Goal: Task Accomplishment & Management: Manage account settings

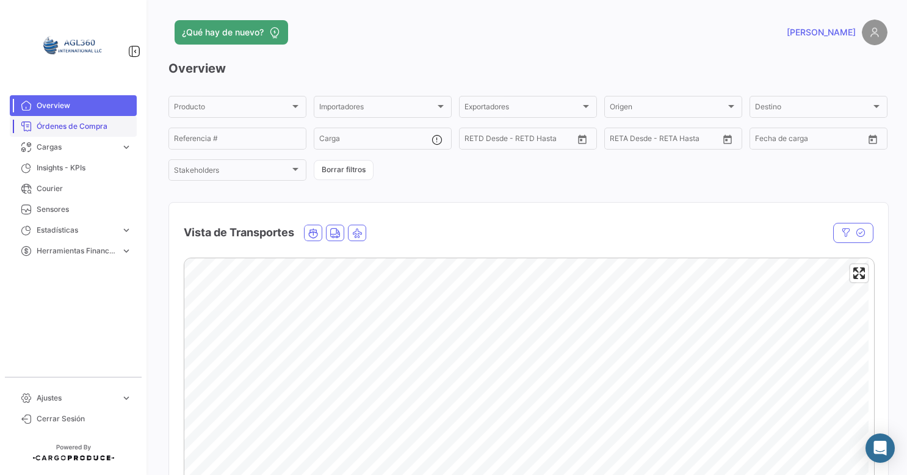
click at [51, 131] on span "Órdenes de Compra" at bounding box center [84, 126] width 95 height 11
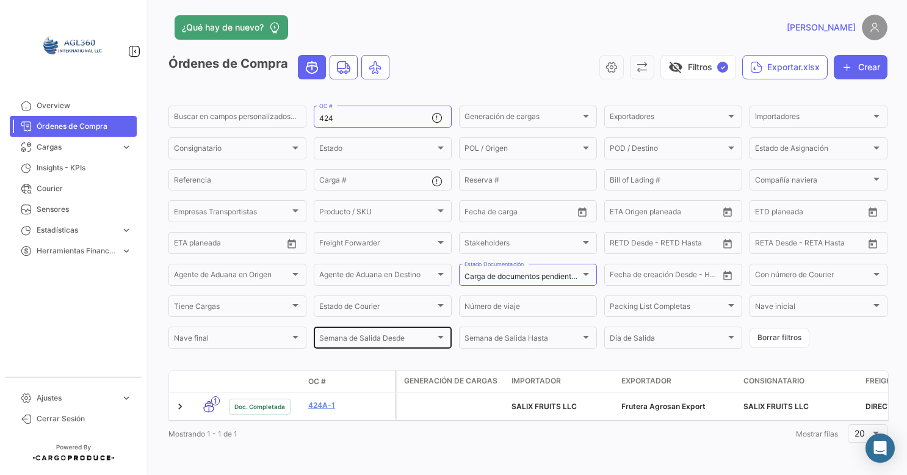
scroll to position [17, 0]
click at [348, 114] on input "424" at bounding box center [375, 118] width 112 height 9
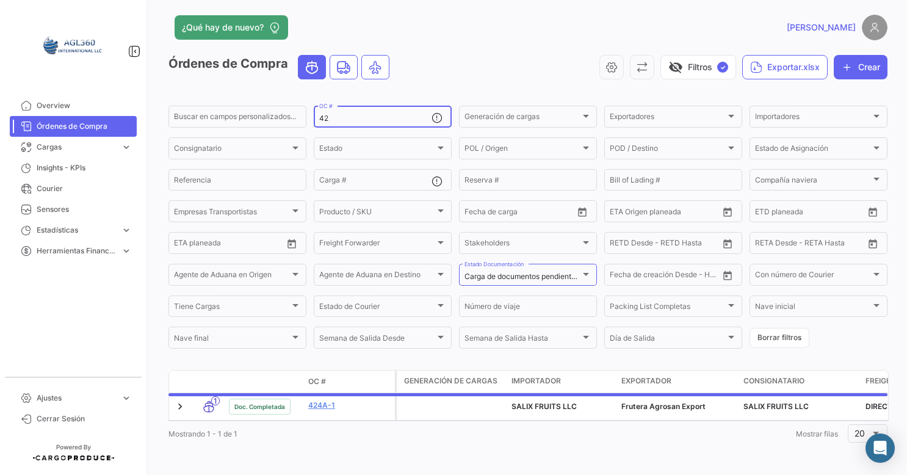
type input "4"
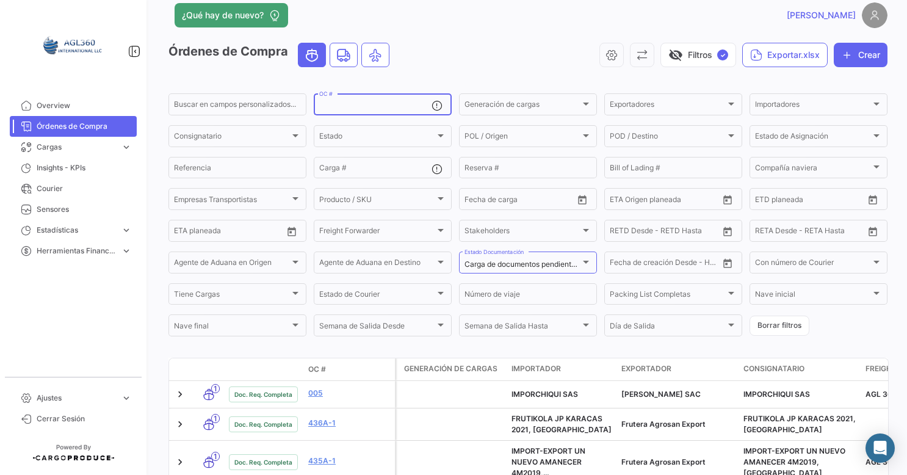
click at [494, 59] on div "visibility_off Filtros ✓ Exportar.xlsx Crear" at bounding box center [643, 55] width 488 height 24
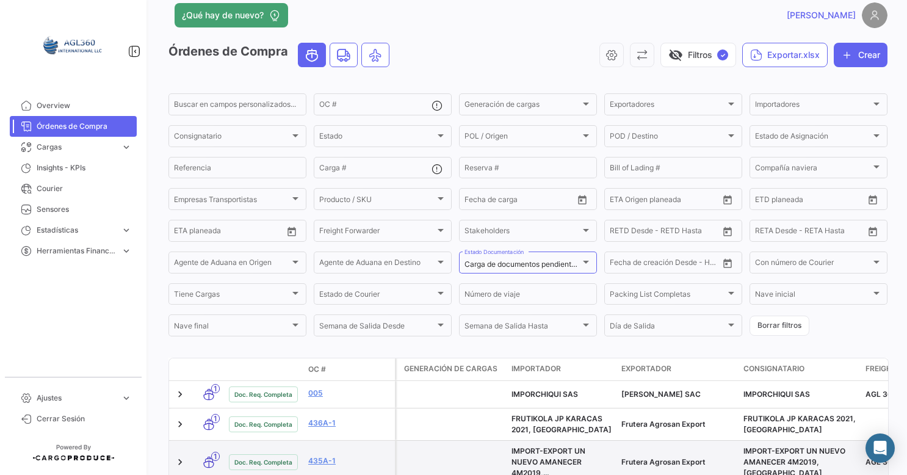
scroll to position [139, 0]
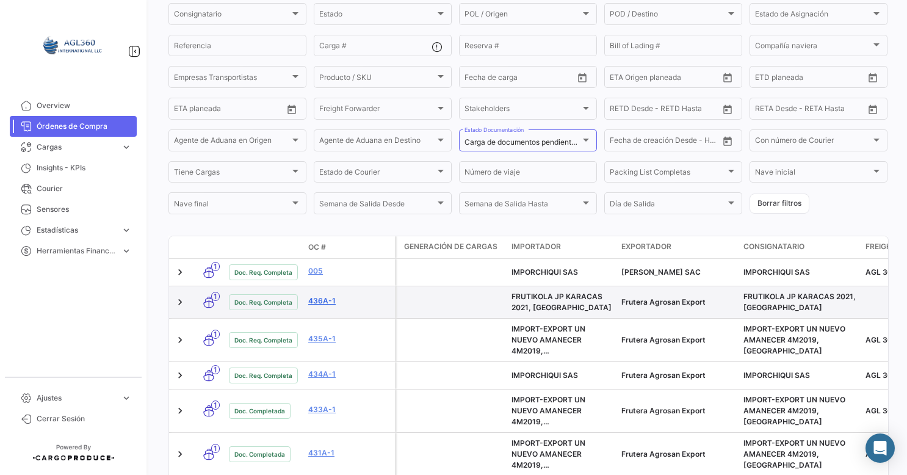
click at [319, 304] on link "436A-1" at bounding box center [349, 300] width 82 height 11
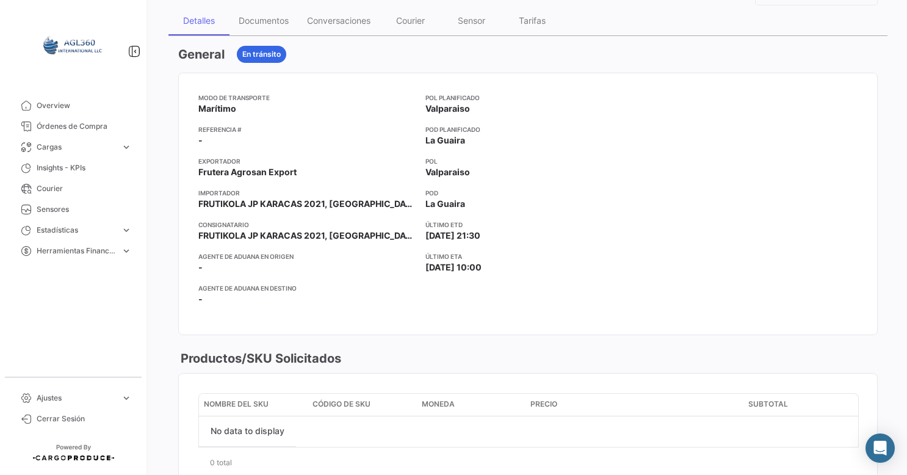
scroll to position [61, 0]
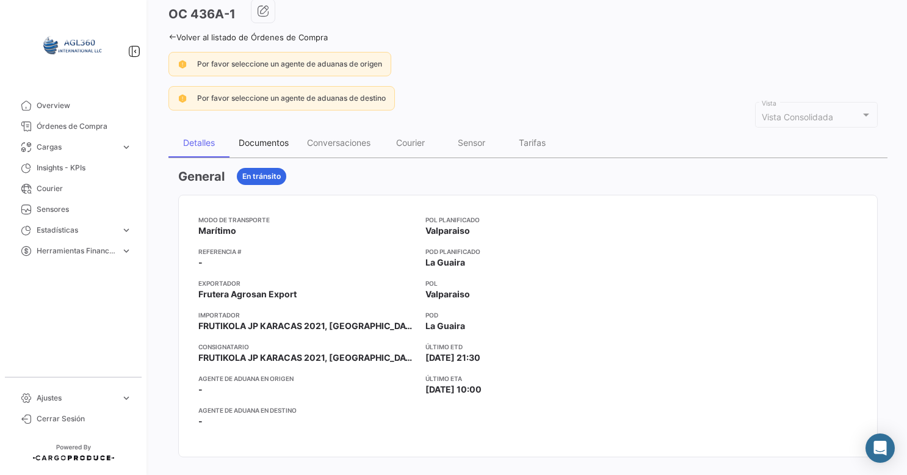
click at [272, 145] on div "Documentos" at bounding box center [264, 142] width 50 height 10
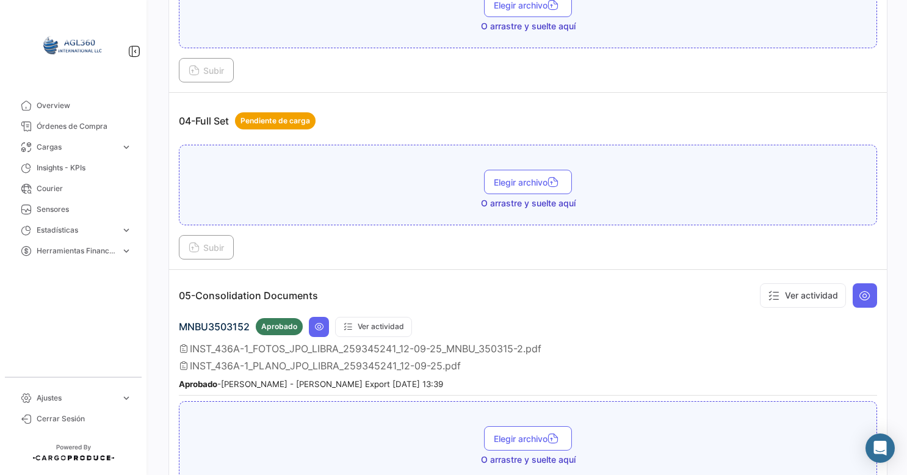
scroll to position [916, 0]
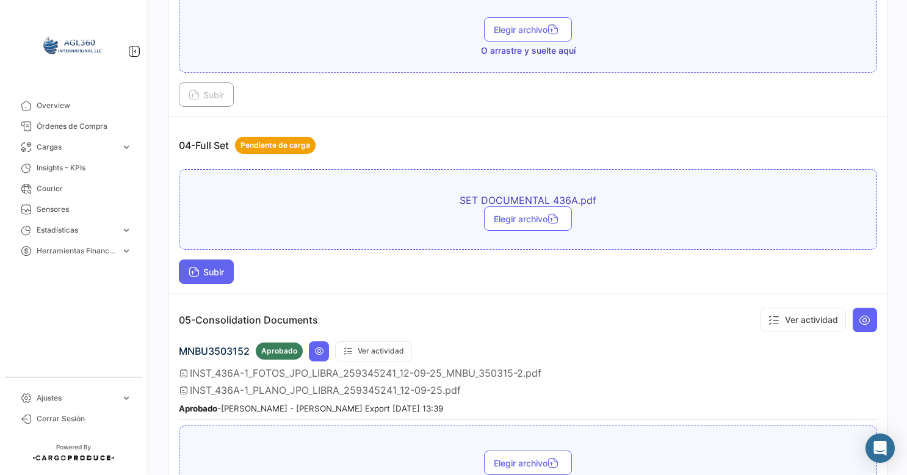
click at [220, 269] on button "Subir" at bounding box center [206, 271] width 55 height 24
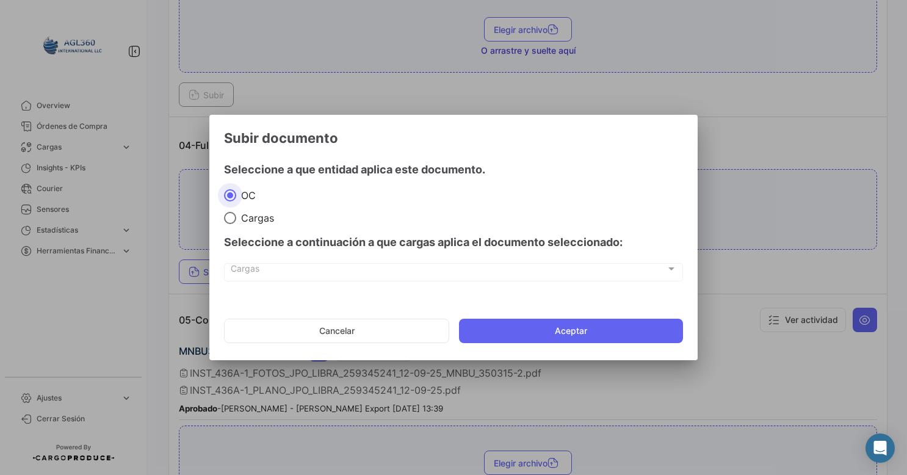
click at [237, 215] on span "Cargas" at bounding box center [255, 218] width 38 height 12
click at [236, 215] on input "Cargas" at bounding box center [230, 218] width 12 height 12
radio input "true"
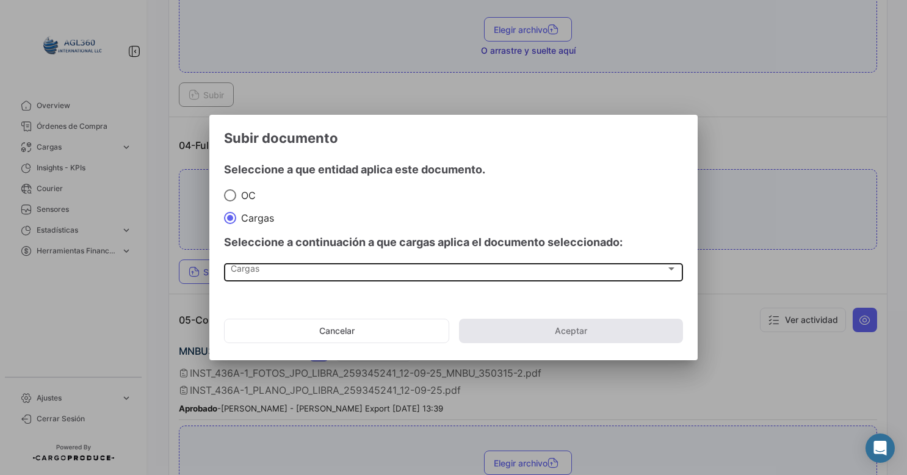
click at [276, 280] on div "Cargas Cargas" at bounding box center [454, 271] width 446 height 21
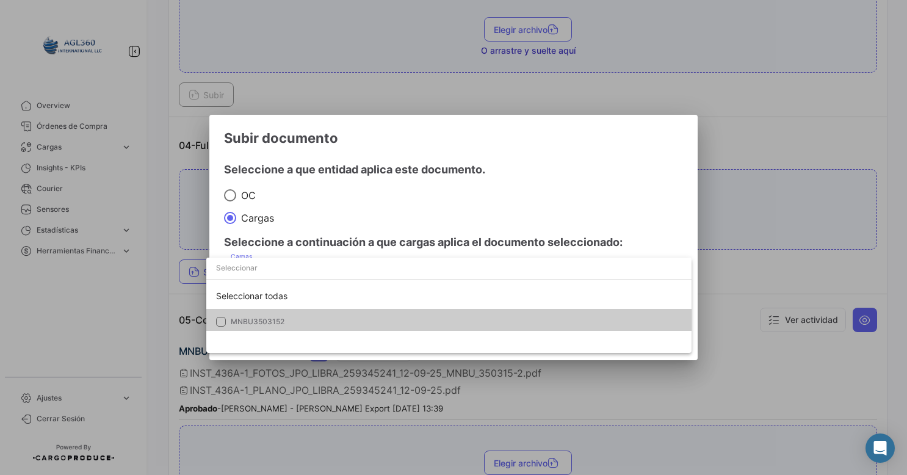
click at [242, 316] on span "MNBU3503152" at bounding box center [316, 321] width 171 height 11
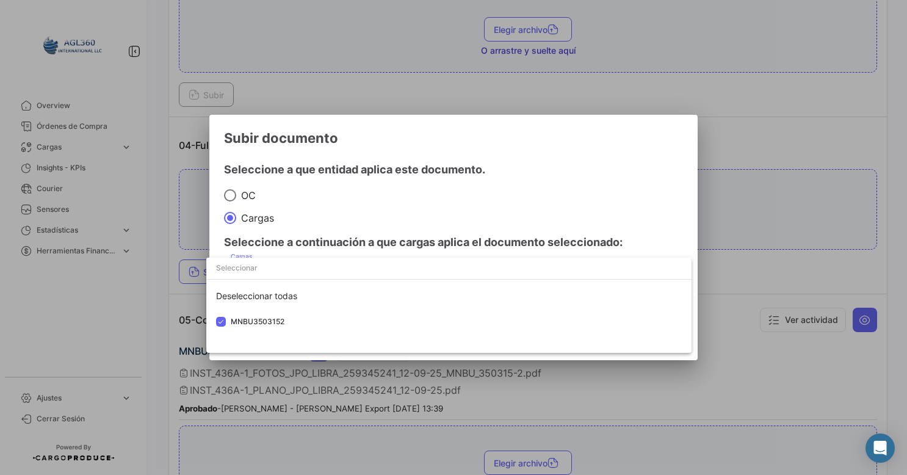
click at [563, 81] on div at bounding box center [453, 237] width 907 height 475
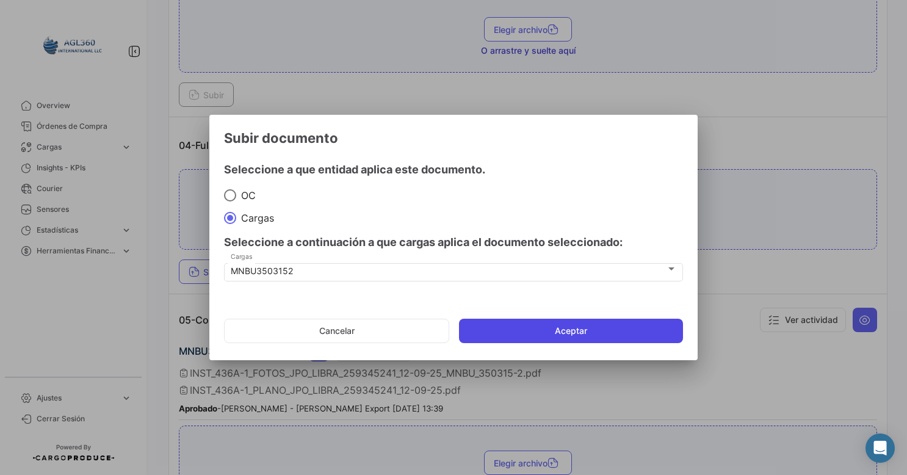
click at [519, 326] on button "Aceptar" at bounding box center [571, 331] width 224 height 24
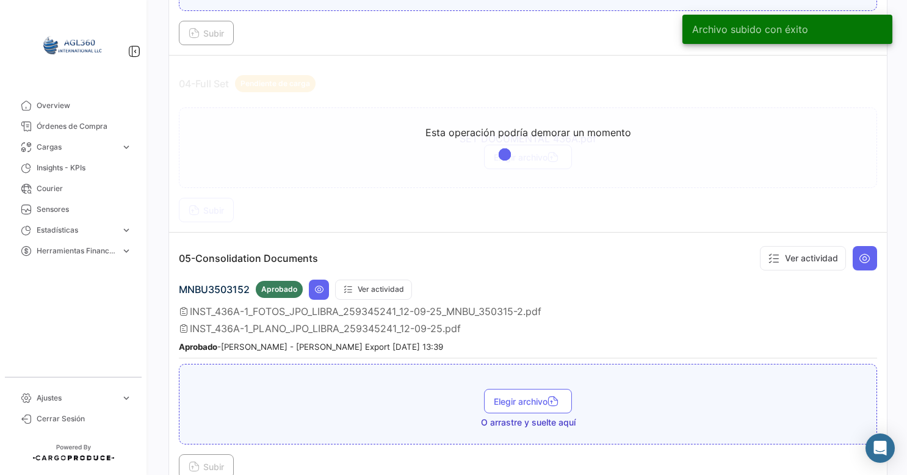
scroll to position [855, 0]
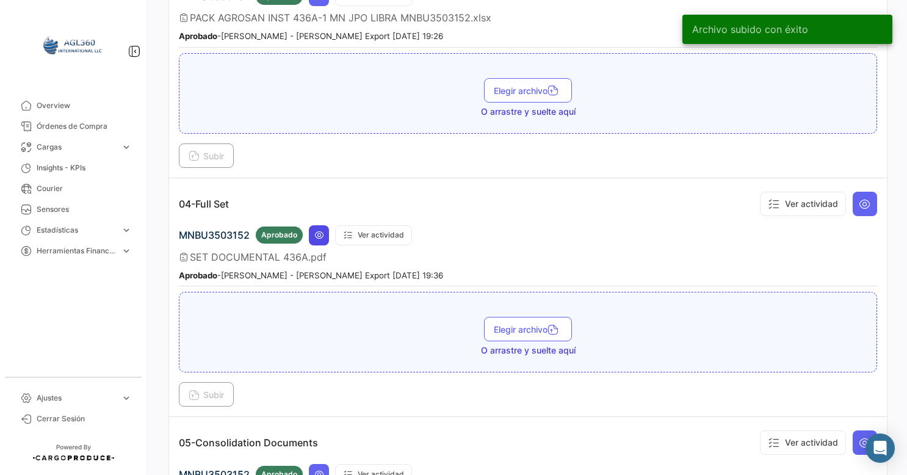
click at [322, 230] on icon at bounding box center [319, 235] width 10 height 10
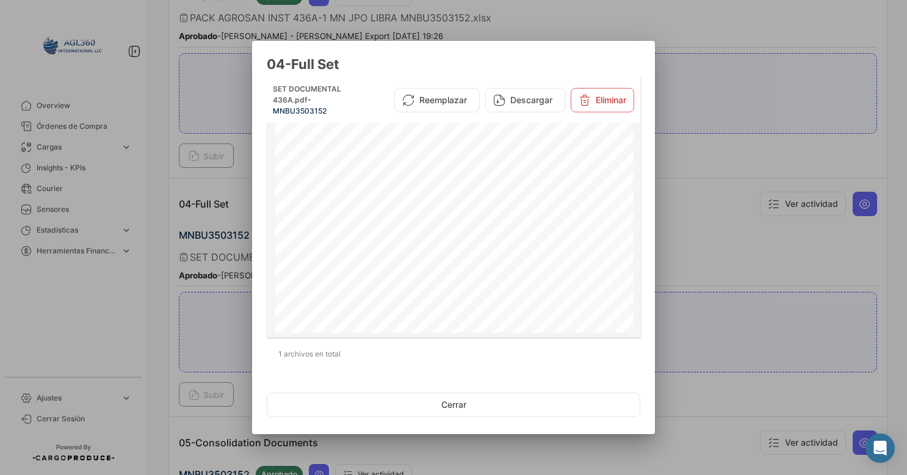
scroll to position [2560, 0]
click at [474, 402] on button "Cerrar" at bounding box center [454, 404] width 374 height 24
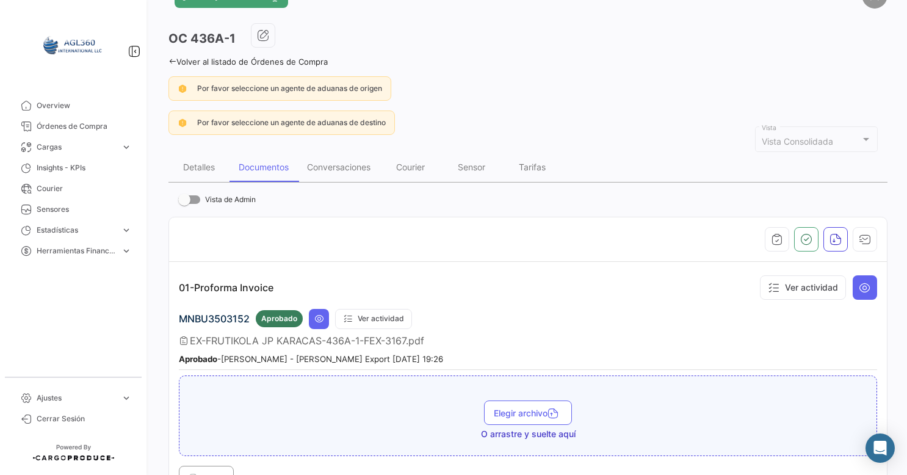
scroll to position [0, 0]
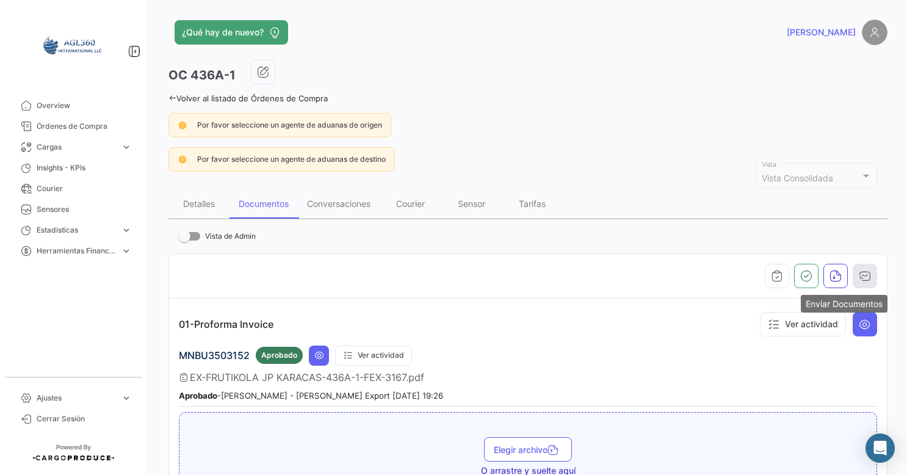
click at [863, 272] on icon "button" at bounding box center [865, 276] width 12 height 12
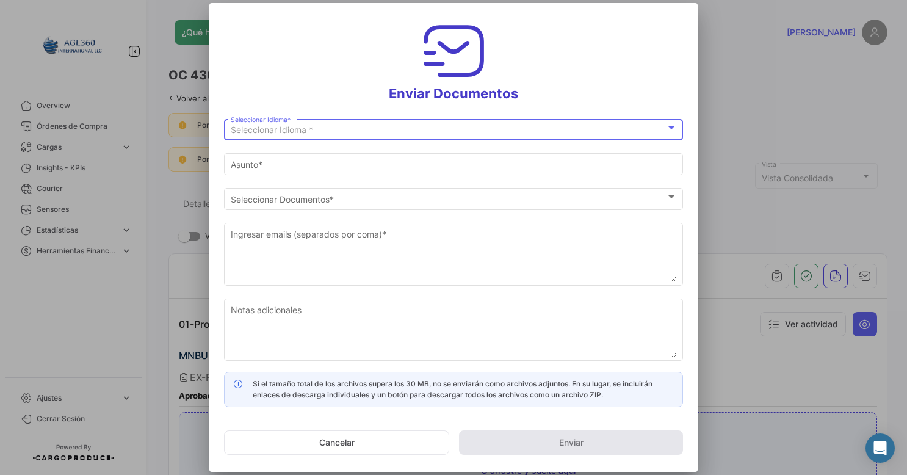
click at [299, 126] on span "Seleccionar Idioma *" at bounding box center [272, 130] width 82 height 10
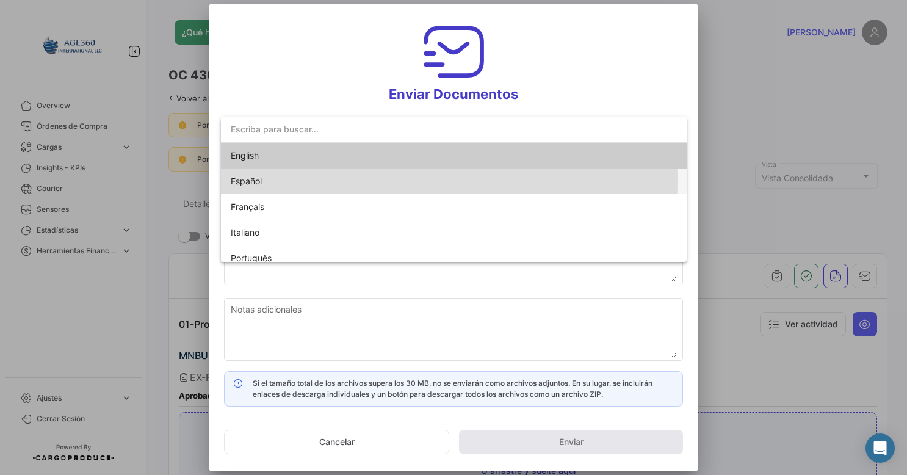
click at [279, 181] on span "Español" at bounding box center [316, 181] width 171 height 26
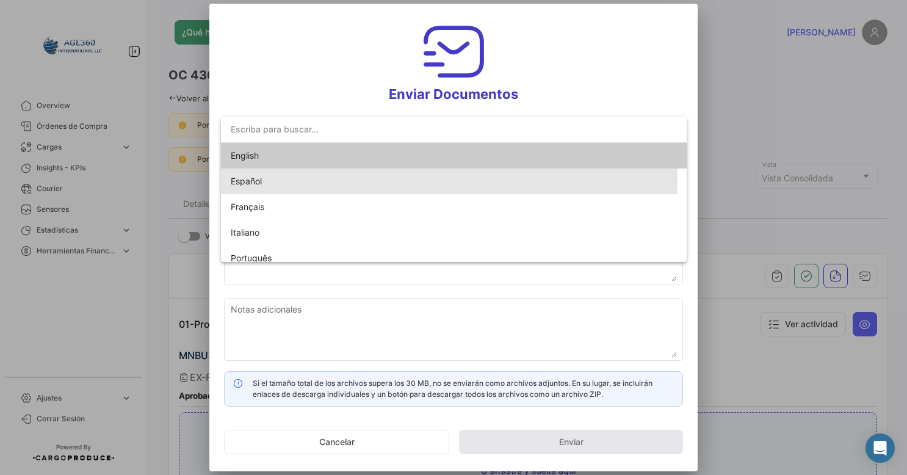
type input "[PERSON_NAME] ha compartido los documentos de la OC # 436A-1 contigo"
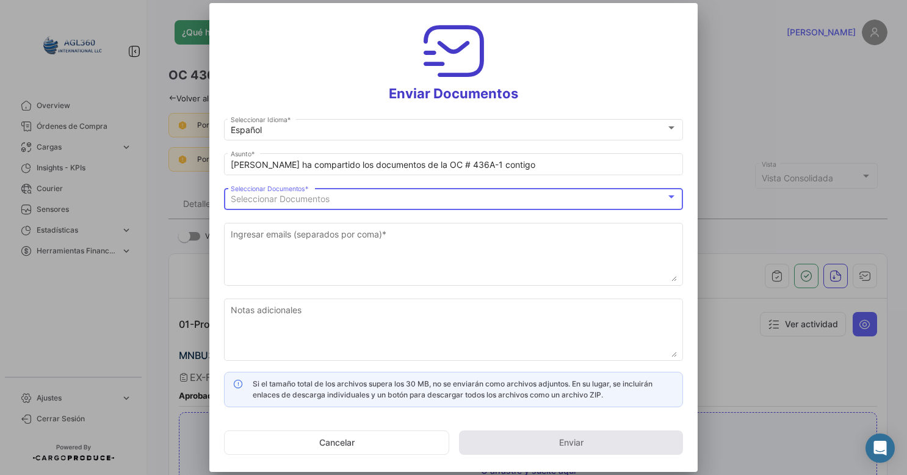
click at [266, 195] on span "Seleccionar Documentos" at bounding box center [280, 198] width 99 height 10
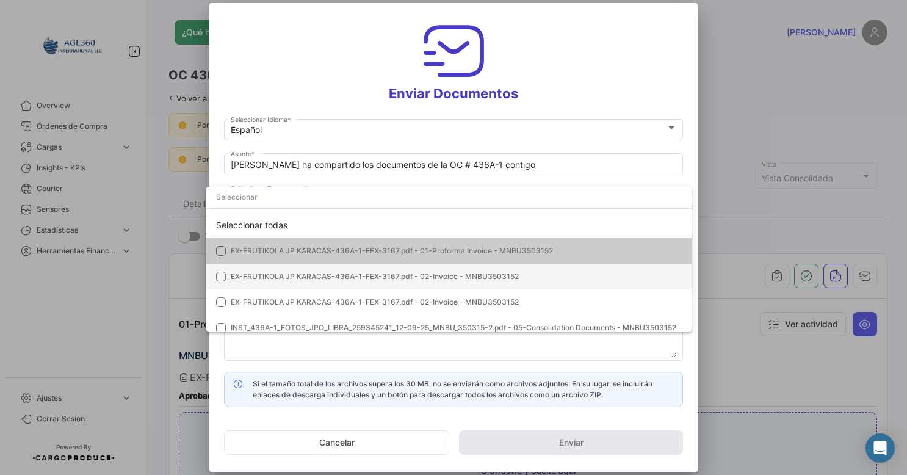
drag, startPoint x: 235, startPoint y: 253, endPoint x: 236, endPoint y: 272, distance: 19.5
click at [236, 272] on div "Seleccionar todas EX-FRUTIKOLA JP KARACAS-436A-1-FEX-3167.pdf - 01-Proforma Inv…" at bounding box center [448, 314] width 485 height 205
drag, startPoint x: 236, startPoint y: 272, endPoint x: 223, endPoint y: 275, distance: 13.0
click at [223, 275] on mat-pseudo-checkbox at bounding box center [221, 277] width 10 height 10
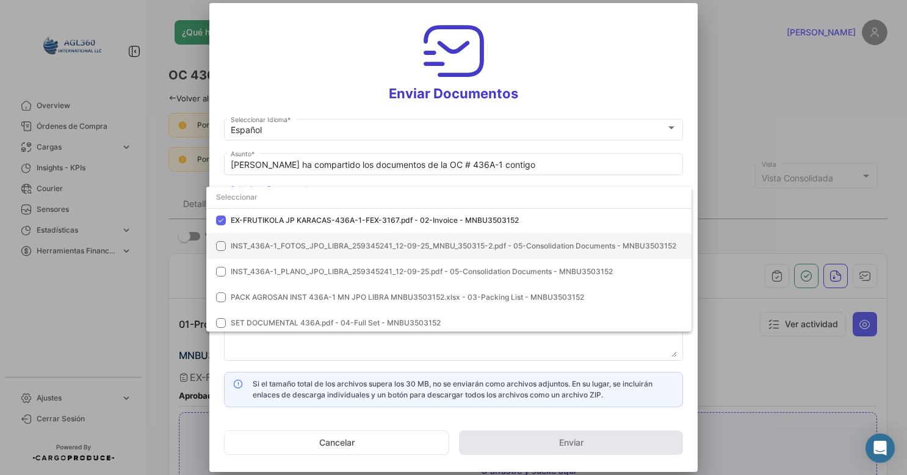
scroll to position [85, 0]
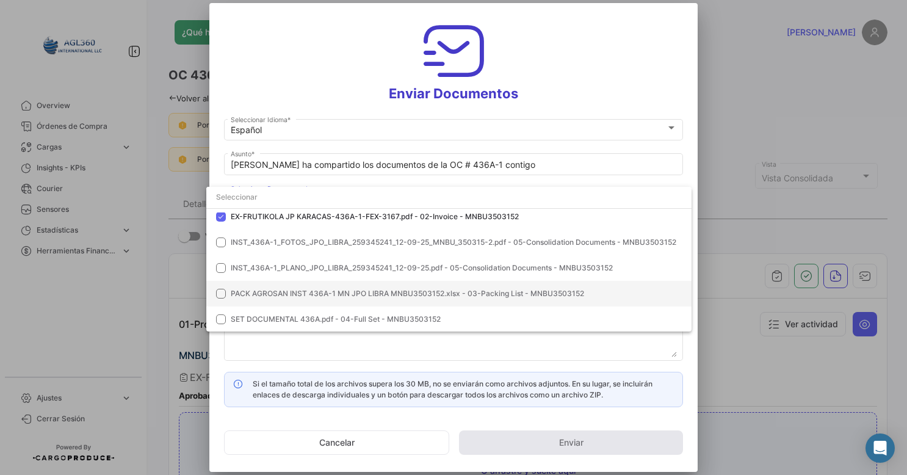
click at [291, 284] on mat-option "PACK AGROSAN INST 436A-1 MN JPO LIBRA MNBU3503152.xlsx - 03-Packing List - MNBU…" at bounding box center [448, 294] width 485 height 26
click at [265, 317] on span "SET DOCUMENTAL 436A.pdf - 04-Full Set - MNBU3503152" at bounding box center [336, 318] width 210 height 9
click at [486, 353] on div at bounding box center [453, 237] width 907 height 475
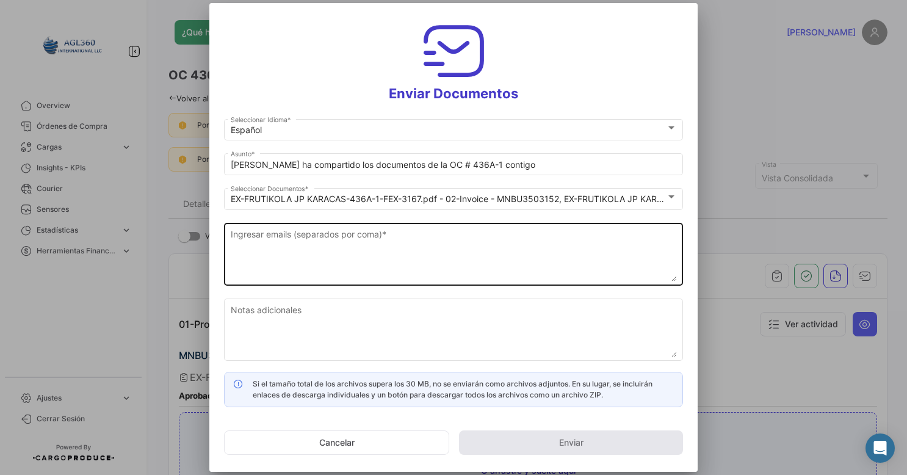
click at [291, 260] on textarea "Ingresar emails (separados por coma) *" at bounding box center [454, 255] width 446 height 54
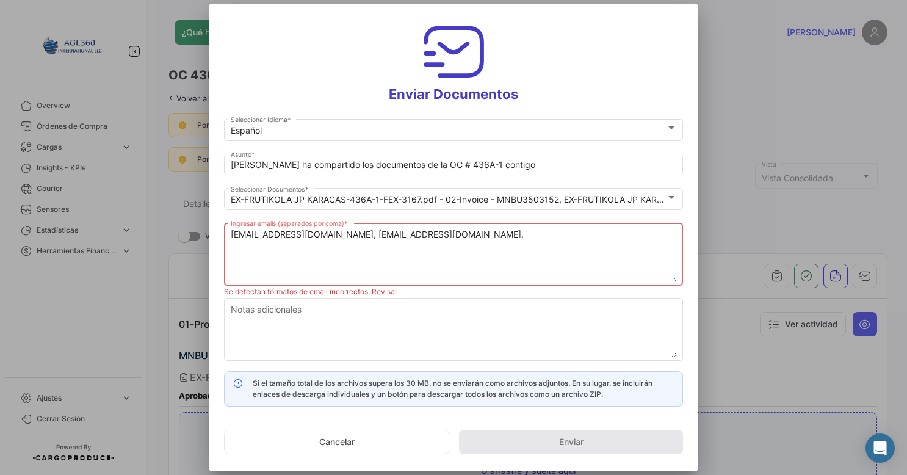
paste textarea "[EMAIL_ADDRESS][DOMAIN_NAME]"
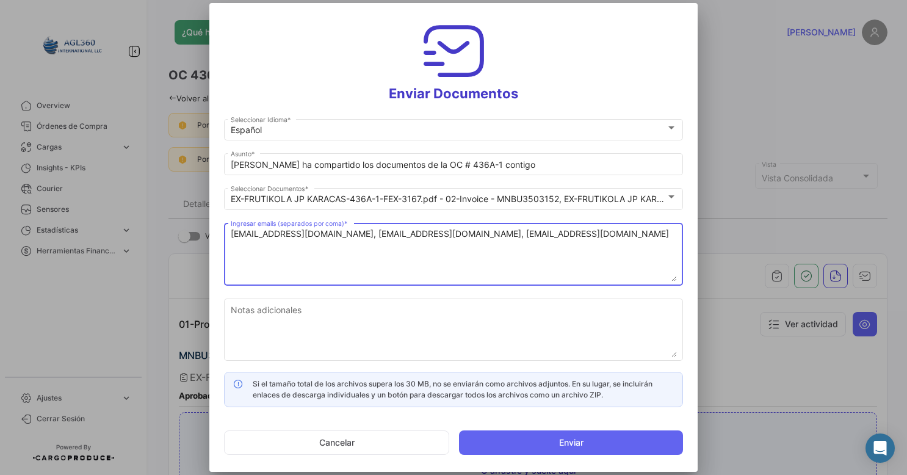
type textarea "[EMAIL_ADDRESS][DOMAIN_NAME], [EMAIL_ADDRESS][DOMAIN_NAME], [EMAIL_ADDRESS][DOM…"
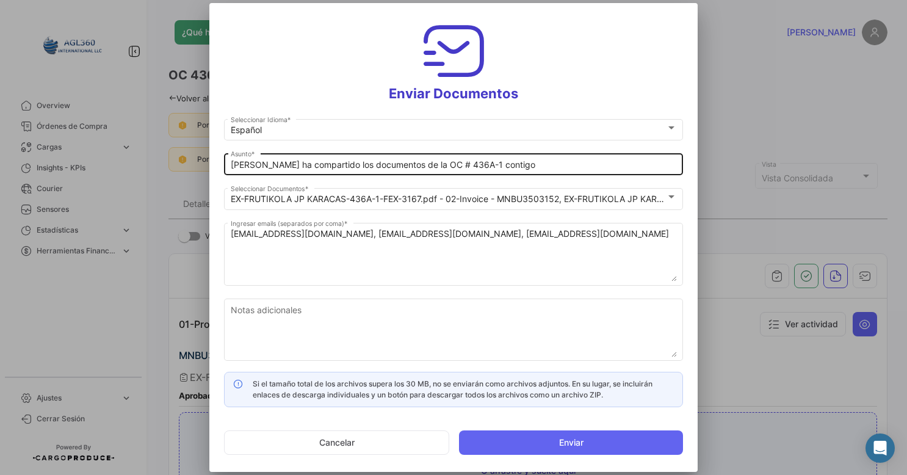
drag, startPoint x: 566, startPoint y: 441, endPoint x: 400, endPoint y: 168, distance: 318.9
click at [380, 173] on form "Español Seleccionar Idioma * [PERSON_NAME] ha compartido los documentos de la O…" at bounding box center [453, 290] width 459 height 347
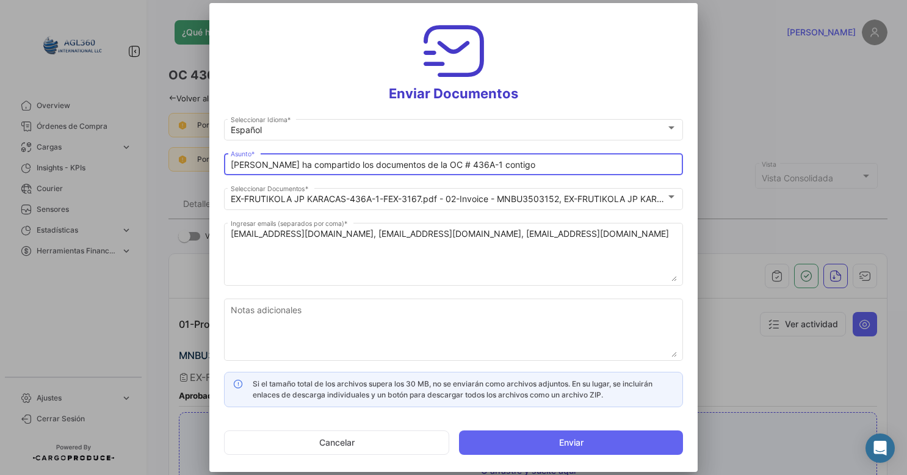
drag, startPoint x: 403, startPoint y: 162, endPoint x: 195, endPoint y: 157, distance: 208.2
click at [195, 157] on div "Enviar Documentos Español Seleccionar Idioma * [PERSON_NAME] ha compartido los …" at bounding box center [453, 237] width 907 height 475
click at [366, 164] on input "SET DOCUMENTAL || 436A-1 contigo" at bounding box center [454, 165] width 446 height 10
drag, startPoint x: 404, startPoint y: 164, endPoint x: 405, endPoint y: 175, distance: 11.1
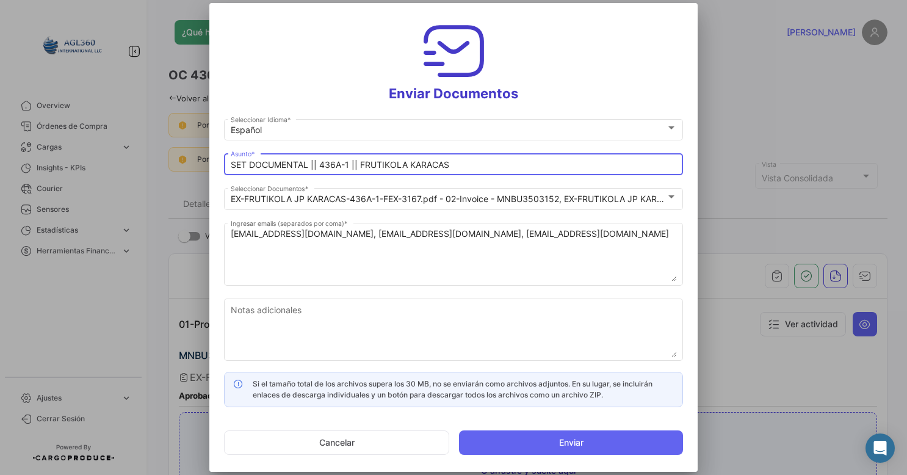
click at [406, 164] on input "SET DOCUMENTAL || 436A-1 || FRUTIKOLA KARACAS" at bounding box center [454, 165] width 446 height 10
click at [490, 158] on div "SET DOCUMENTAL || 436A-1 || FRUTIKOLA JP KARACAS Asunto *" at bounding box center [454, 163] width 446 height 24
click at [486, 163] on input "SET DOCUMENTAL || 436A-1 || FRUTIKOLA JP KARACAS" at bounding box center [454, 165] width 446 height 10
paste input "259345241"
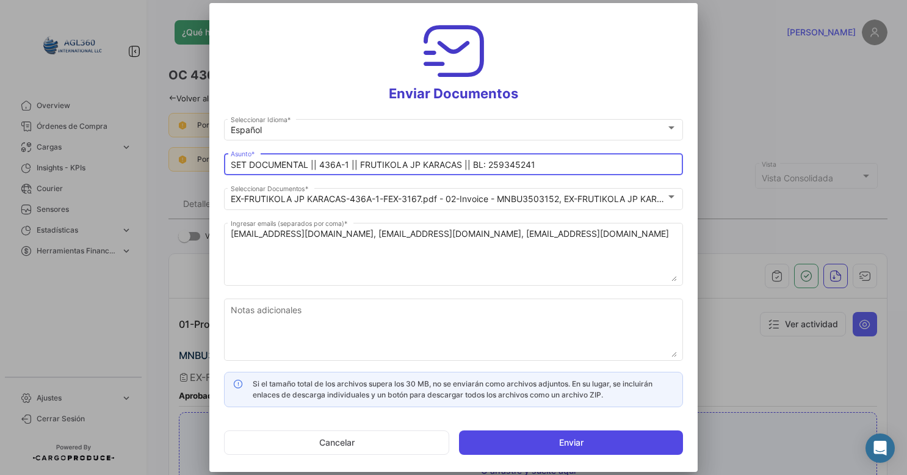
type input "SET DOCUMENTAL || 436A-1 || FRUTIKOLA JP KARACAS || BL: 259345241"
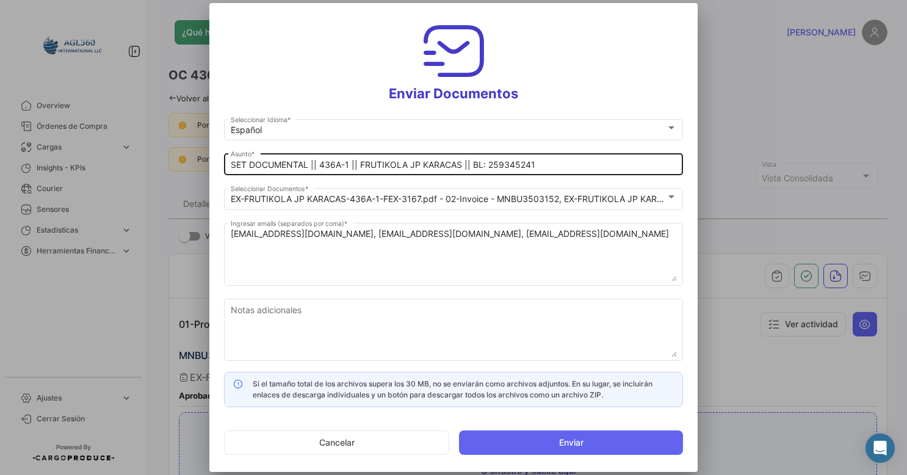
drag, startPoint x: 571, startPoint y: 445, endPoint x: 346, endPoint y: 159, distance: 364.2
click at [346, 159] on form "Español Seleccionar Idioma * SET DOCUMENTAL || 436A-1 || FRUTIKOLA JP KARACAS |…" at bounding box center [453, 290] width 459 height 347
click at [346, 159] on div "SET DOCUMENTAL || 436A-1 || FRUTIKOLA JP KARACAS || BL: 259345241 Asunto *" at bounding box center [454, 163] width 446 height 24
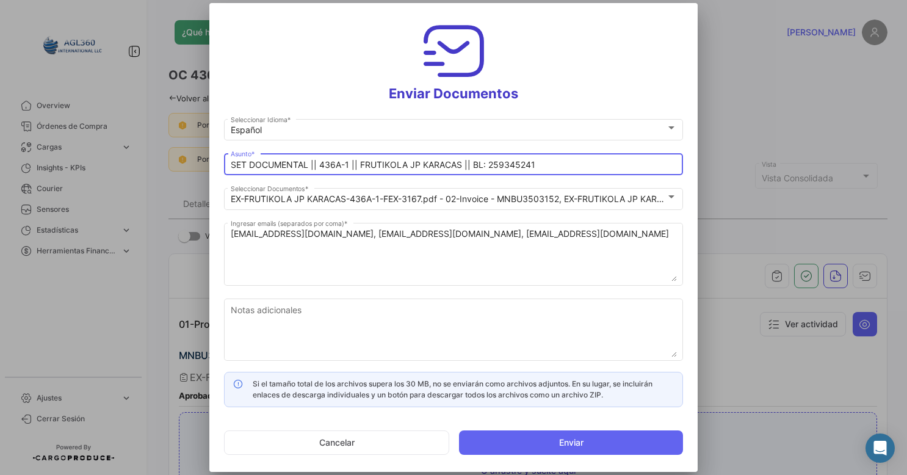
click at [346, 166] on input "SET DOCUMENTAL || 436A-1 || FRUTIKOLA JP KARACAS || BL: 259345241" at bounding box center [454, 165] width 446 height 10
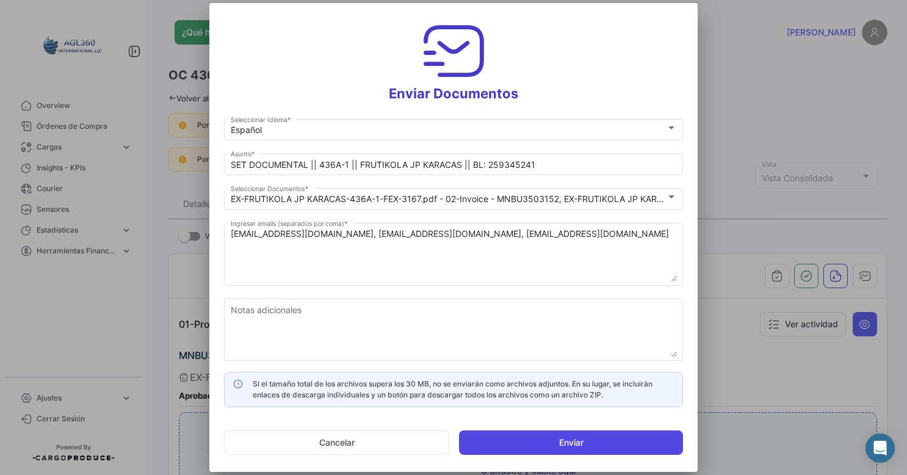
click at [571, 447] on button "Enviar" at bounding box center [571, 442] width 224 height 24
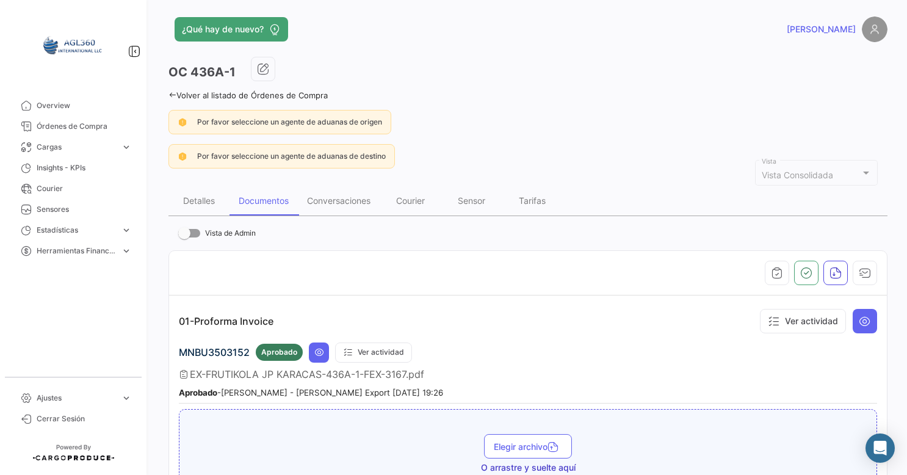
scroll to position [0, 0]
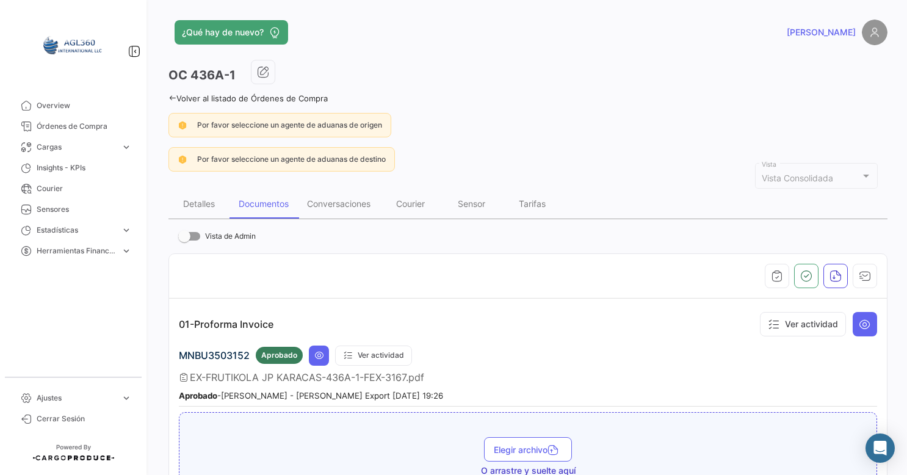
click at [170, 96] on icon at bounding box center [172, 98] width 8 height 8
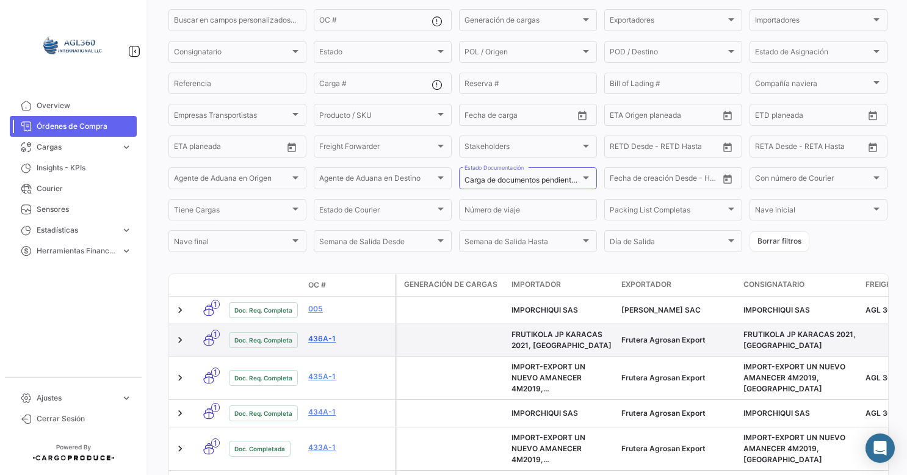
scroll to position [122, 0]
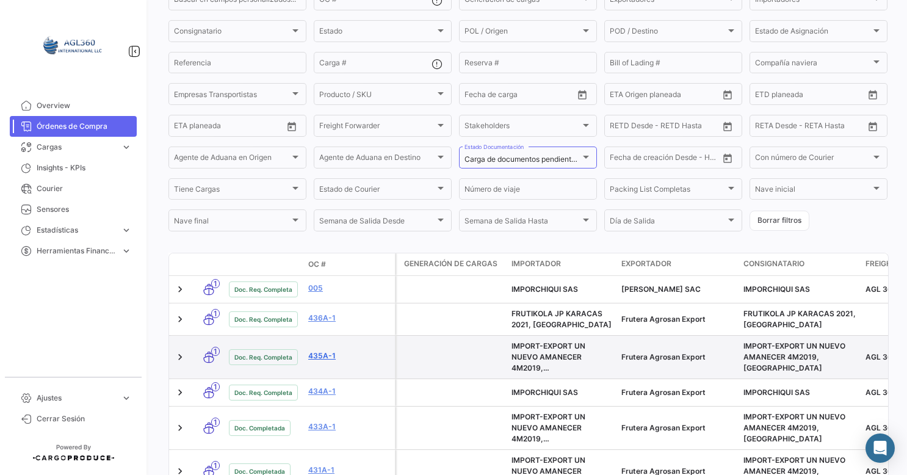
click at [330, 359] on link "435A-1" at bounding box center [349, 355] width 82 height 11
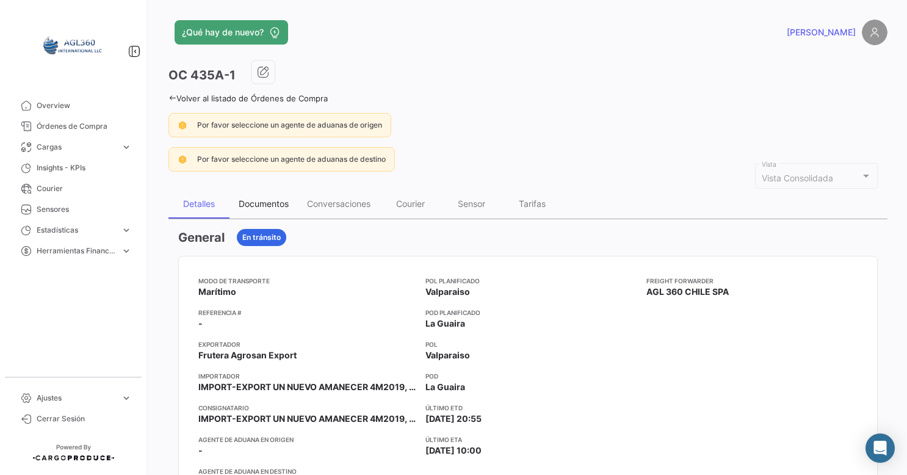
click at [267, 206] on div "Documentos" at bounding box center [264, 203] width 50 height 10
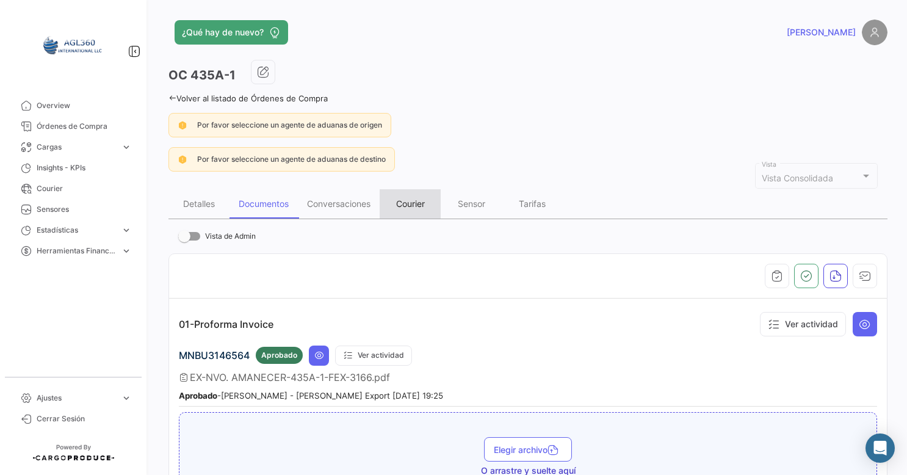
click at [425, 203] on div "Courier" at bounding box center [410, 203] width 29 height 10
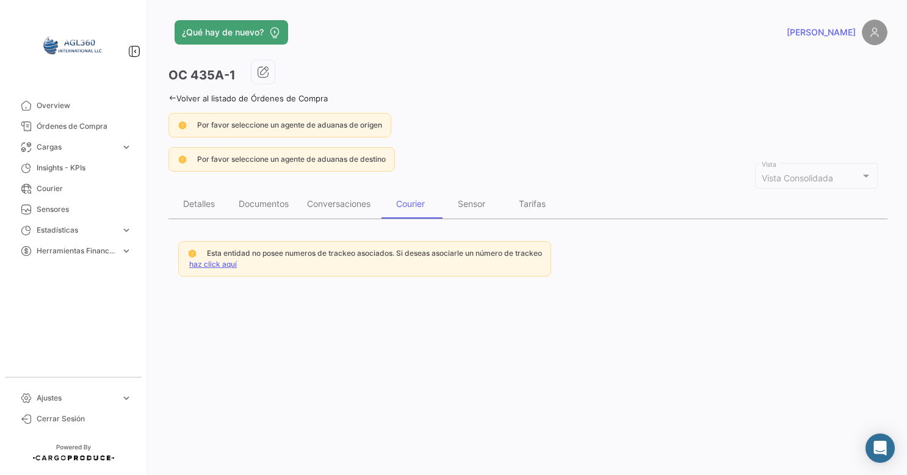
click at [212, 265] on link "haz click aquí" at bounding box center [213, 263] width 48 height 9
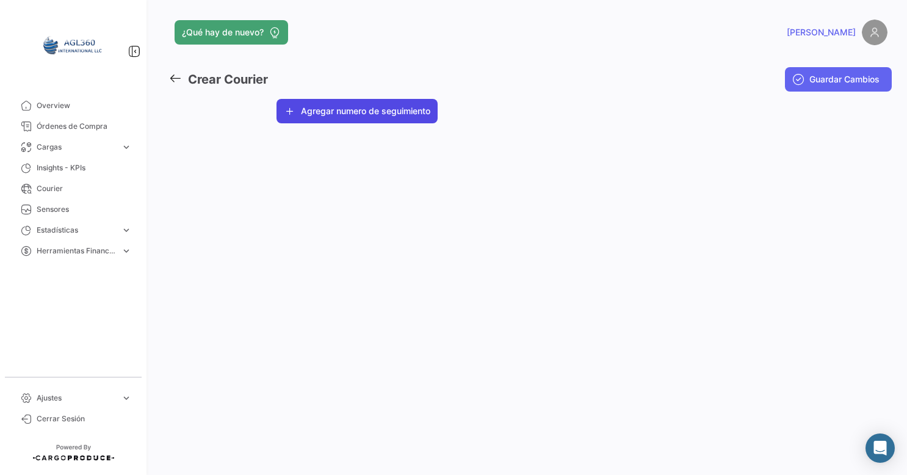
click at [380, 109] on button "Agregar numero de seguimiento" at bounding box center [356, 111] width 161 height 24
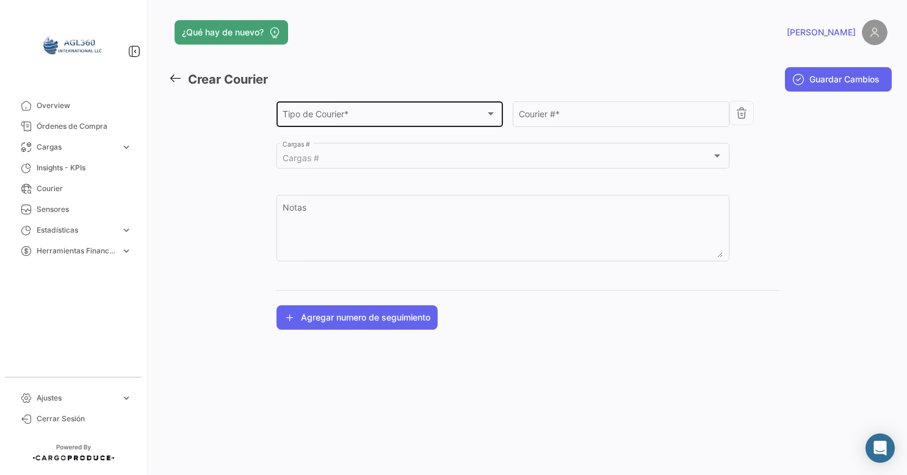
click at [356, 112] on div "Tipo de Courier *" at bounding box center [384, 116] width 203 height 10
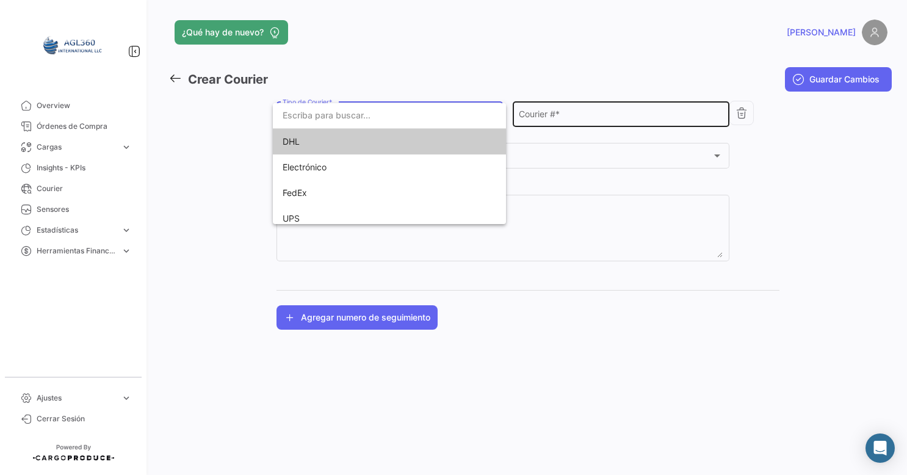
drag, startPoint x: 322, startPoint y: 143, endPoint x: 565, endPoint y: 116, distance: 243.8
click at [331, 141] on span "DHL" at bounding box center [368, 142] width 171 height 26
click at [616, 108] on div "Courier # *" at bounding box center [621, 113] width 204 height 28
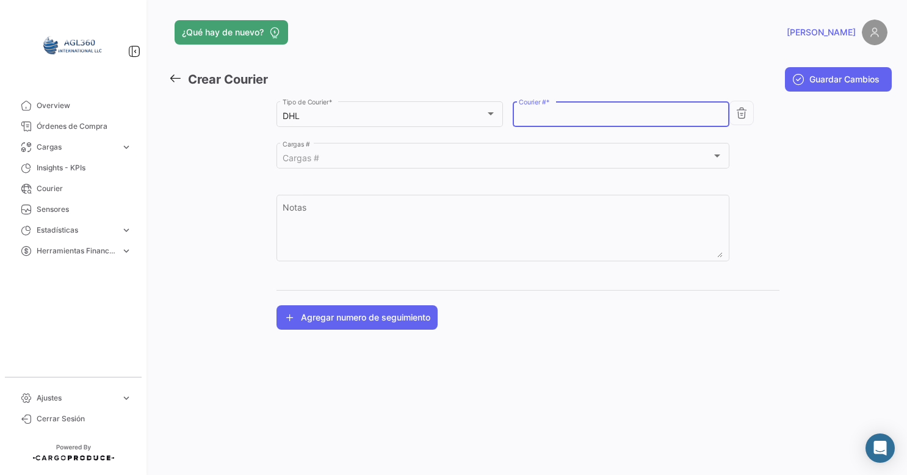
paste input "6192677551"
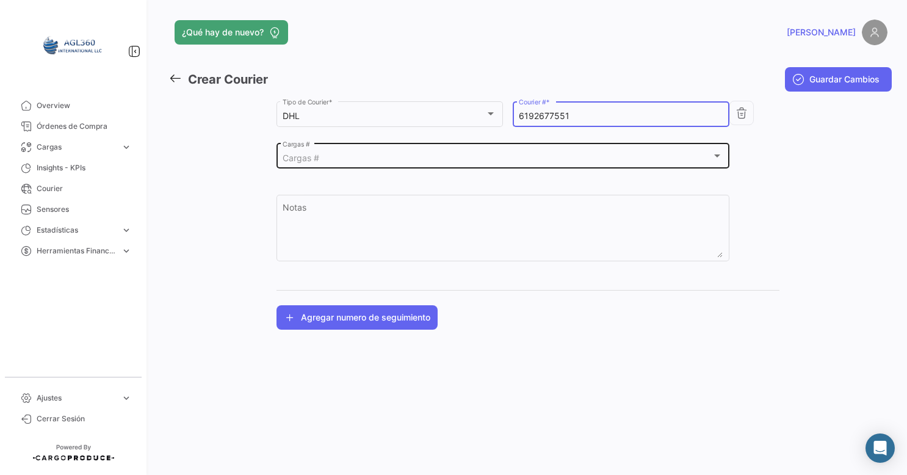
type input "6192677551"
click at [345, 161] on div "Cargas #" at bounding box center [497, 158] width 429 height 10
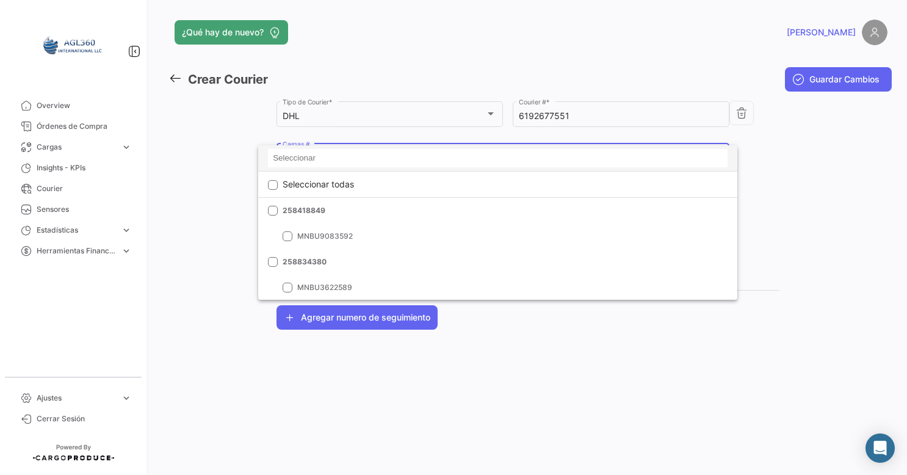
click at [322, 162] on input at bounding box center [498, 158] width 460 height 18
paste input "259345220"
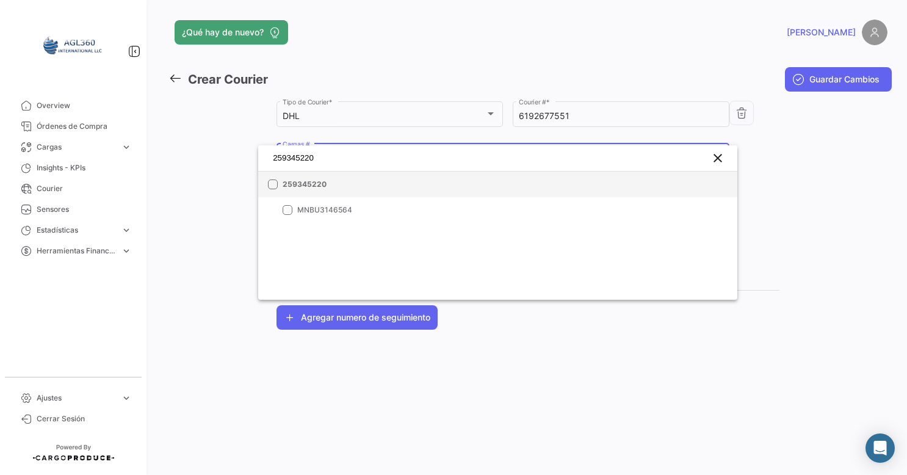
type input "259345220"
click at [272, 187] on mat-pseudo-checkbox at bounding box center [273, 184] width 10 height 10
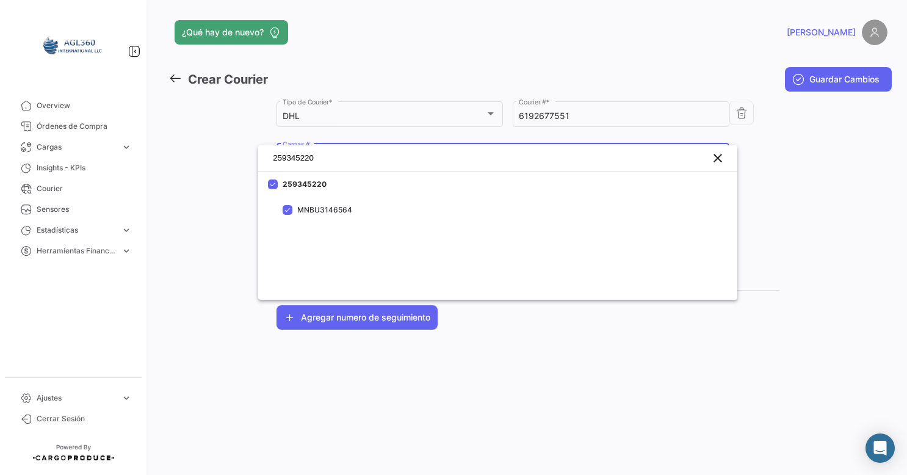
click at [856, 77] on div at bounding box center [453, 237] width 907 height 475
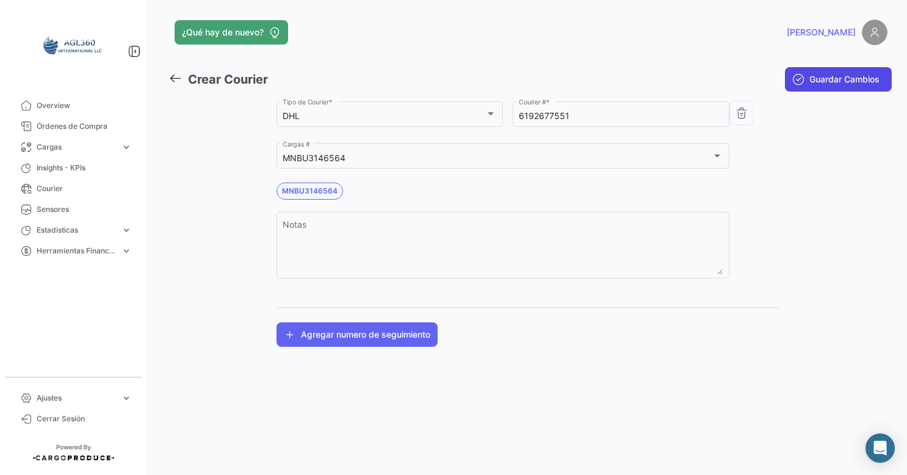
click at [852, 83] on span "Guardar Cambios" at bounding box center [844, 79] width 70 height 12
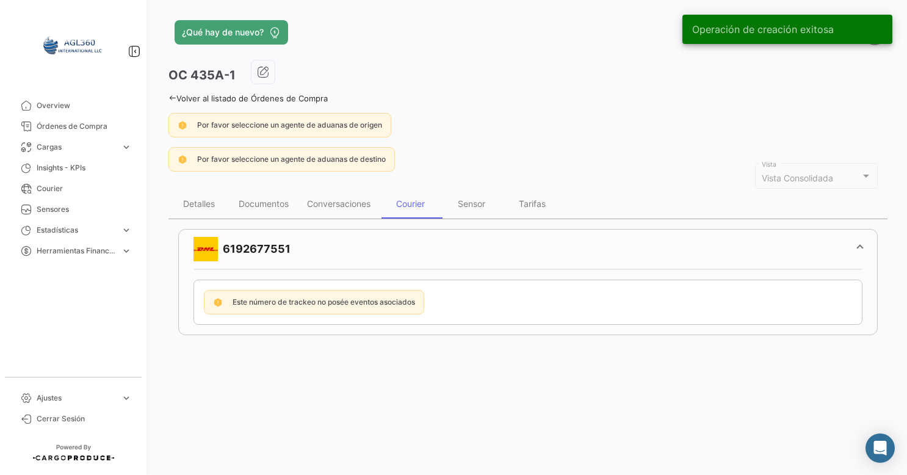
click at [261, 252] on mat-panel-title "6192677551" at bounding box center [520, 249] width 654 height 24
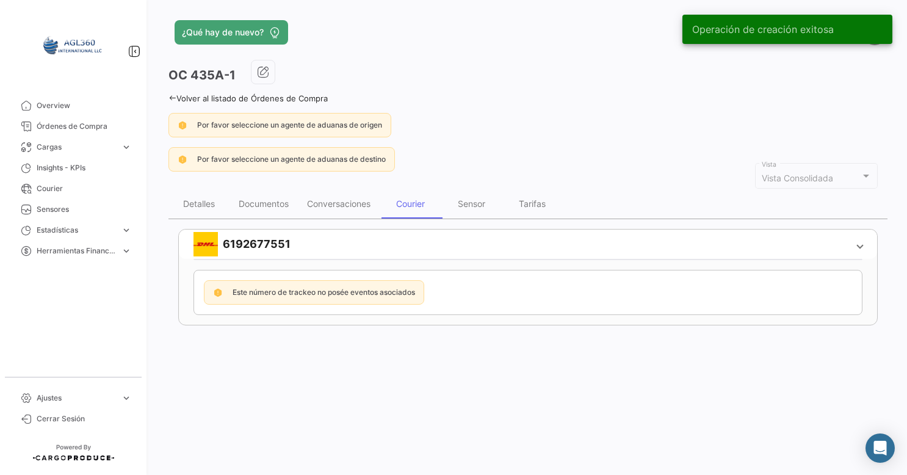
click at [261, 252] on mat-panel-title "6192677551" at bounding box center [520, 244] width 654 height 24
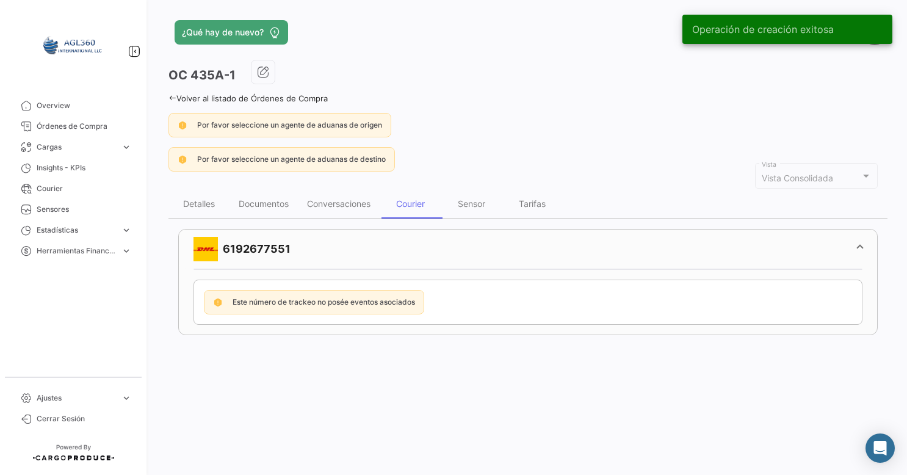
copy mat-panel-title "6192677551"
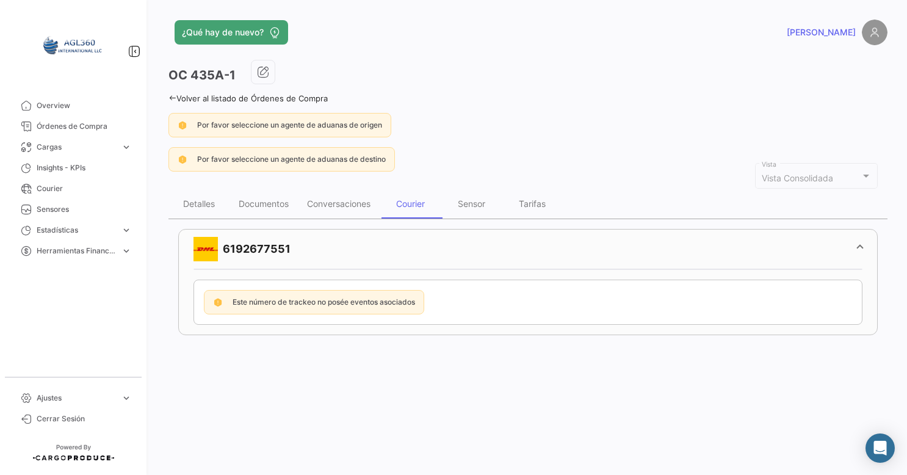
click at [168, 95] on icon at bounding box center [172, 98] width 8 height 8
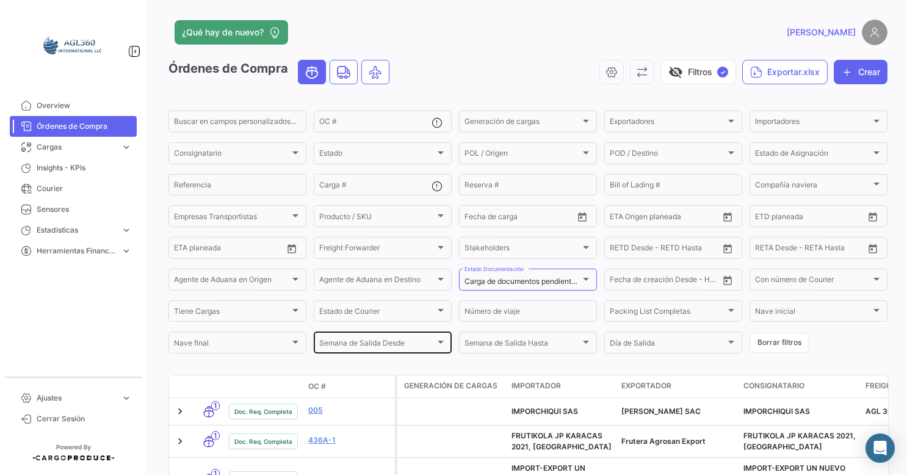
scroll to position [244, 0]
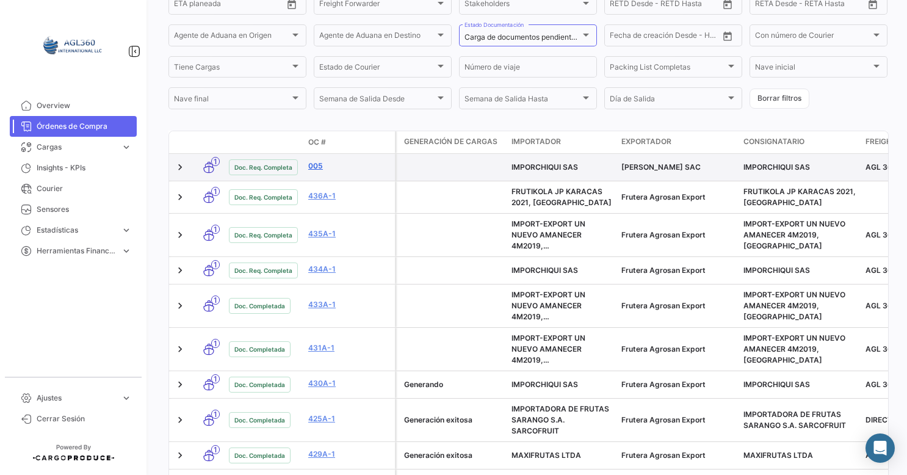
click at [321, 172] on link "005" at bounding box center [349, 166] width 82 height 11
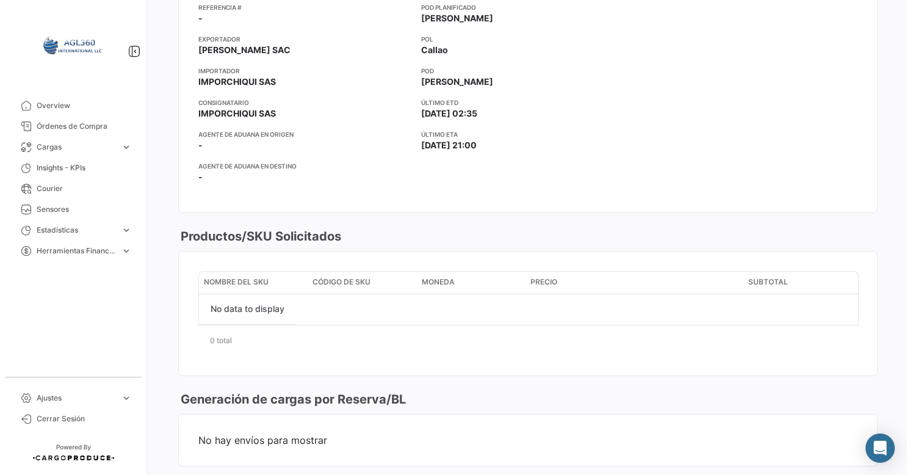
scroll to position [122, 0]
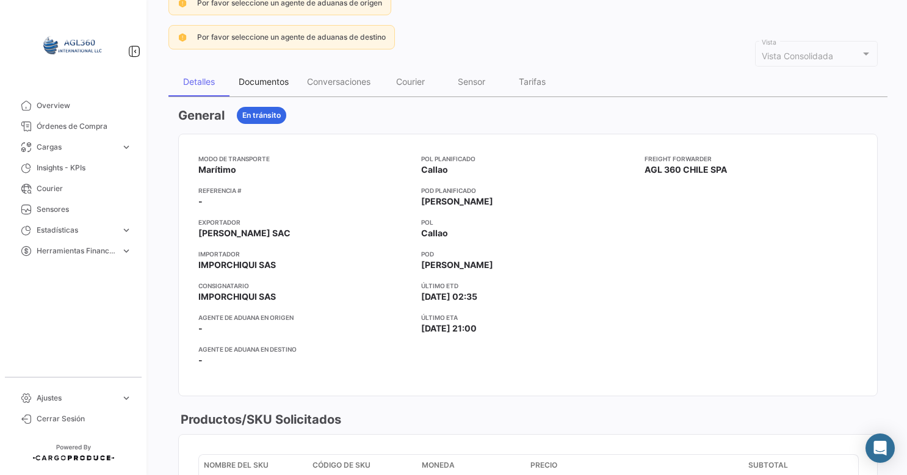
click at [263, 85] on div "Documentos" at bounding box center [263, 81] width 68 height 29
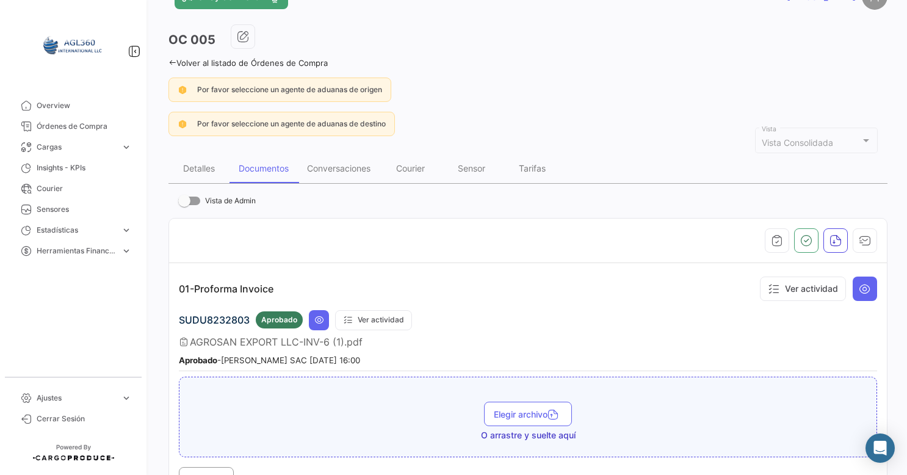
scroll to position [61, 0]
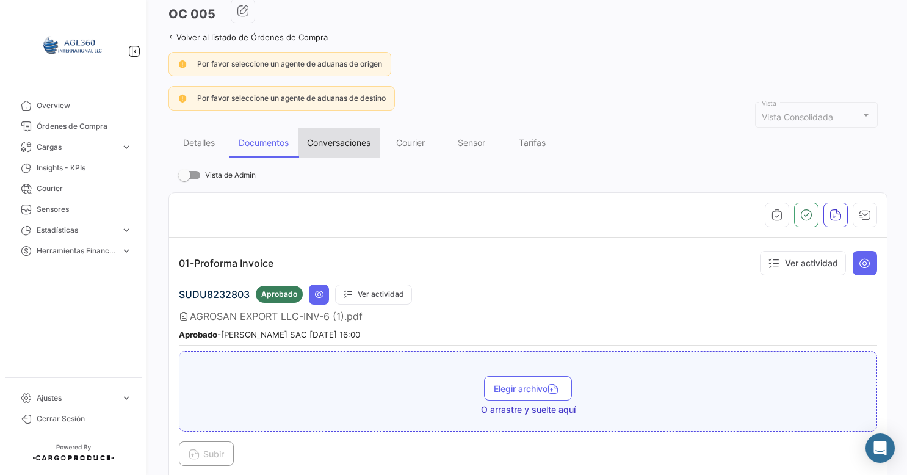
drag, startPoint x: 344, startPoint y: 142, endPoint x: 410, endPoint y: 151, distance: 65.9
click at [346, 142] on div "Conversaciones" at bounding box center [338, 142] width 63 height 10
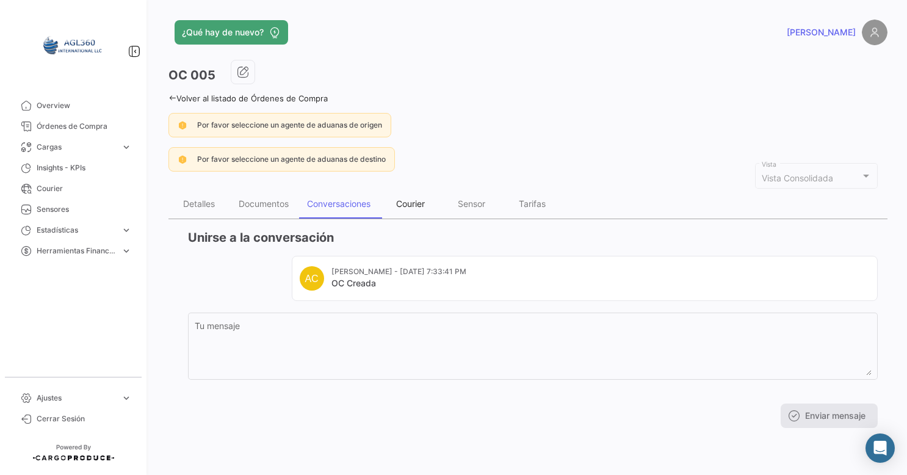
click at [405, 195] on div "Courier" at bounding box center [410, 203] width 61 height 29
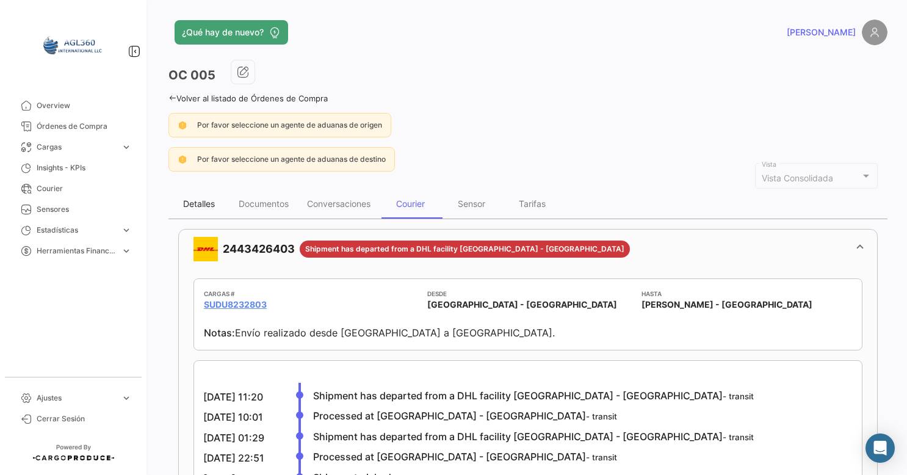
click at [208, 204] on div "Detalles" at bounding box center [199, 203] width 32 height 10
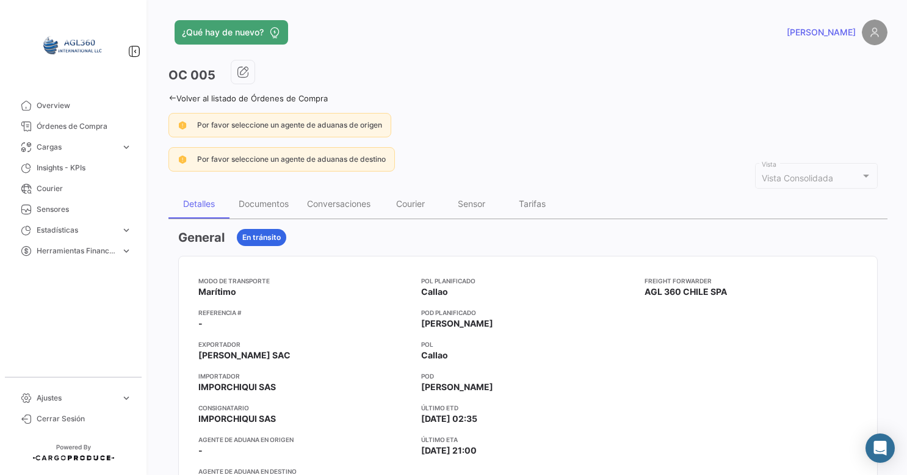
click at [178, 98] on link "Volver al listado de Órdenes de Compra" at bounding box center [247, 98] width 159 height 10
